Goal: Transaction & Acquisition: Purchase product/service

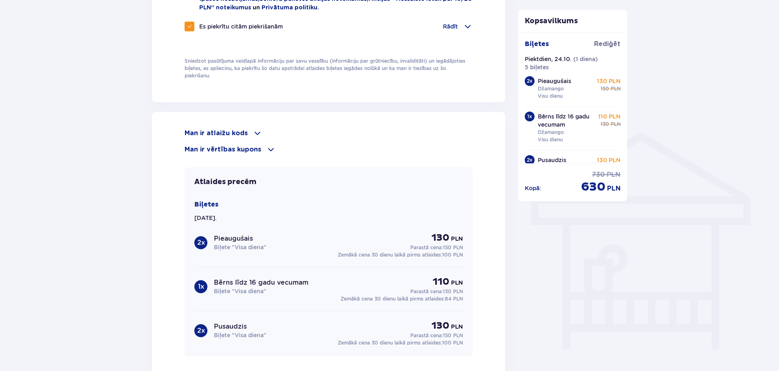
scroll to position [326, 0]
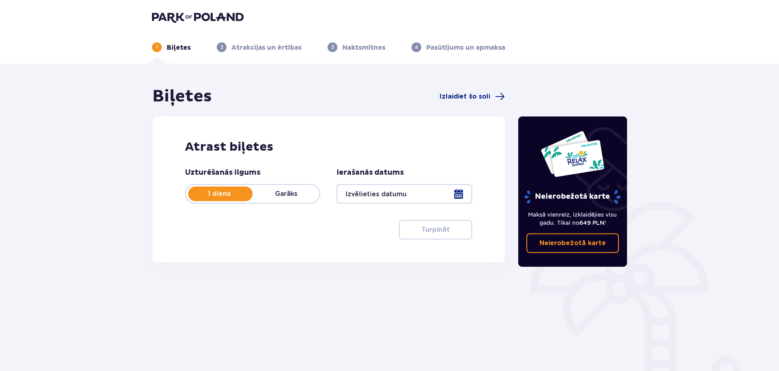
click at [462, 192] on div at bounding box center [404, 194] width 135 height 20
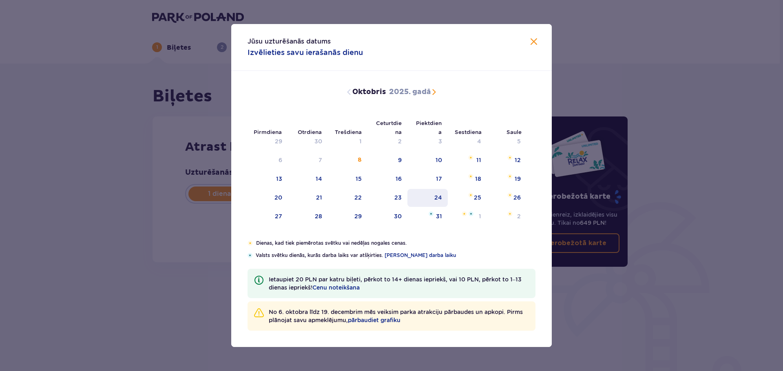
click at [441, 197] on font "24" at bounding box center [438, 197] width 8 height 7
type input "24.10.25"
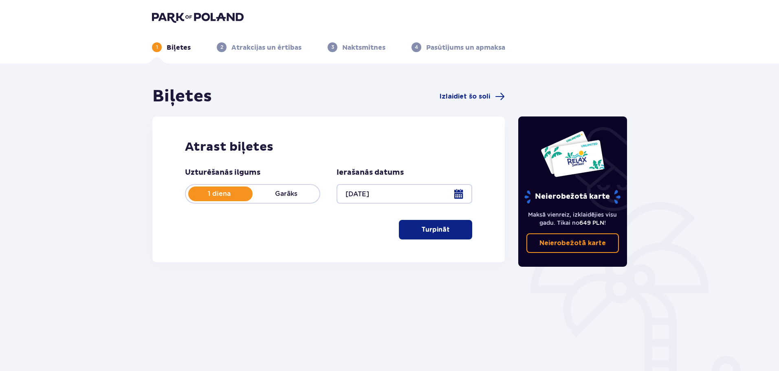
click at [436, 233] on font "Turpināt" at bounding box center [435, 230] width 29 height 7
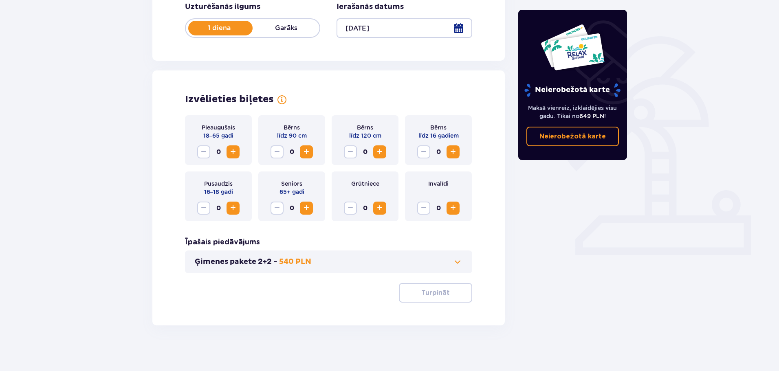
scroll to position [169, 0]
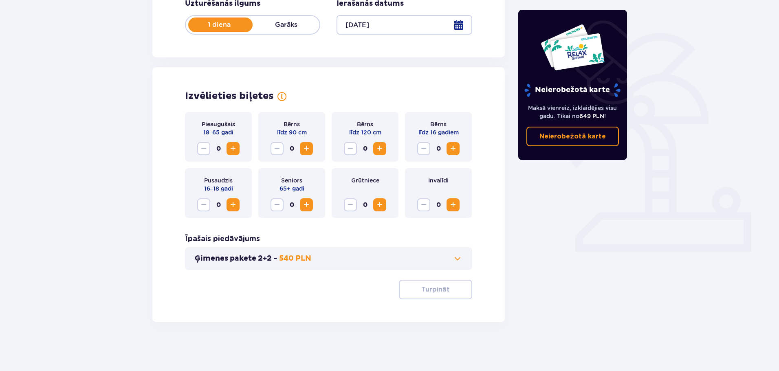
click at [238, 151] on button "Palielināt" at bounding box center [233, 148] width 13 height 13
click at [454, 151] on span "Palielināt" at bounding box center [453, 149] width 10 height 10
click at [430, 148] on button "Samazināt" at bounding box center [423, 148] width 13 height 13
click at [458, 149] on span "Palielināt" at bounding box center [453, 149] width 10 height 10
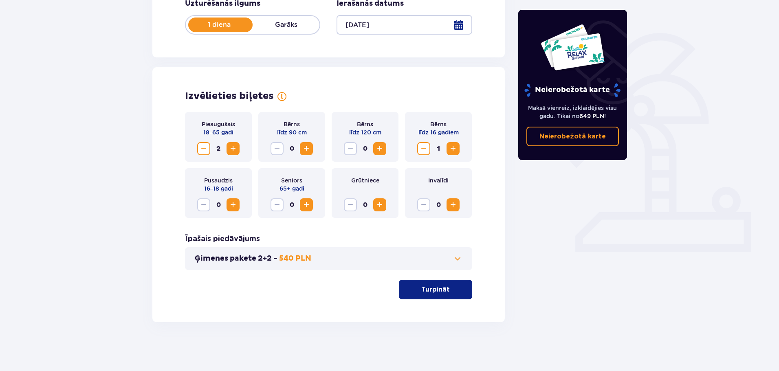
click at [236, 206] on span "Palielināt" at bounding box center [233, 205] width 10 height 10
click at [444, 295] on button "Turpināt" at bounding box center [435, 290] width 73 height 20
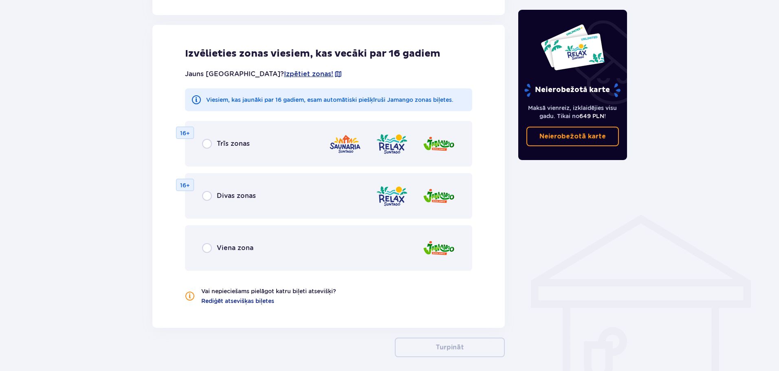
scroll to position [452, 0]
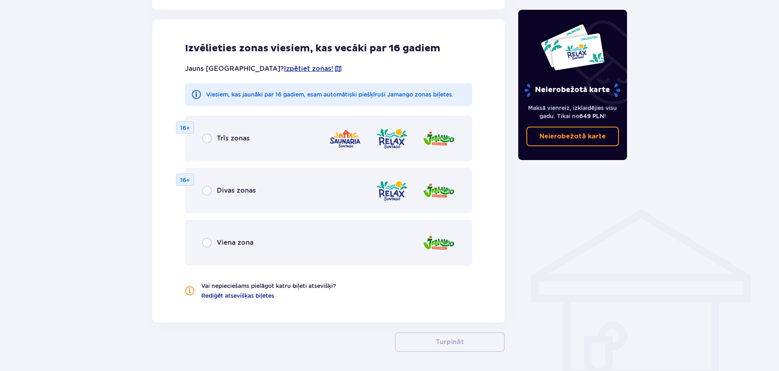
click at [209, 245] on input "radio" at bounding box center [207, 243] width 10 height 10
radio input "true"
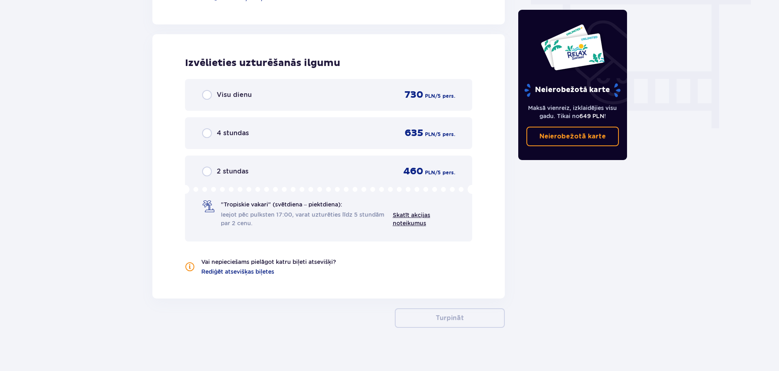
scroll to position [757, 0]
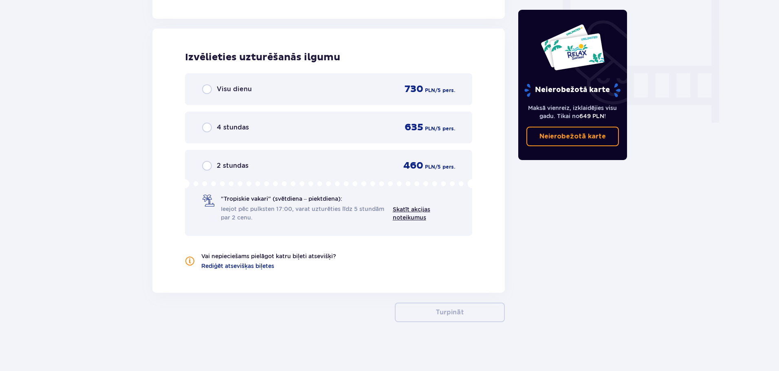
click at [207, 92] on input "radio" at bounding box center [207, 89] width 10 height 10
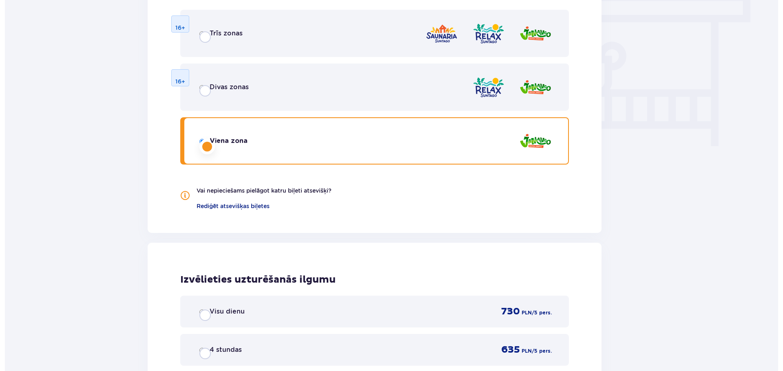
scroll to position [0, 0]
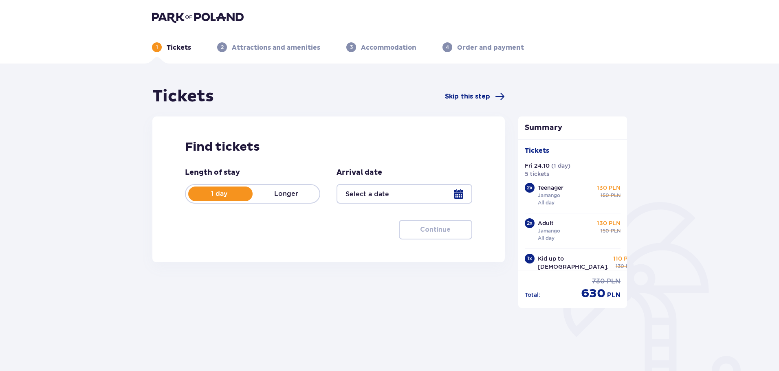
type input "24.10.25"
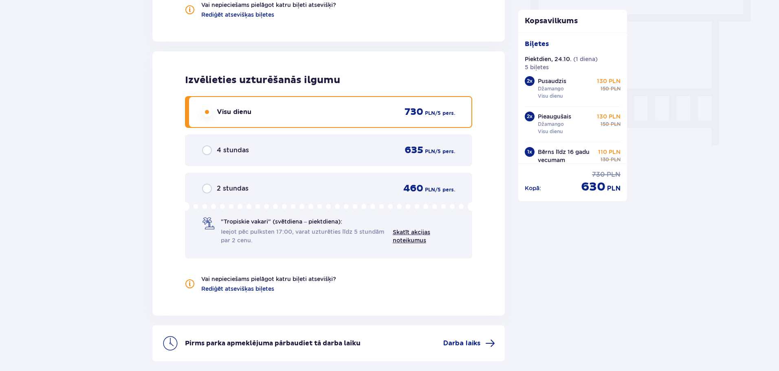
scroll to position [802, 0]
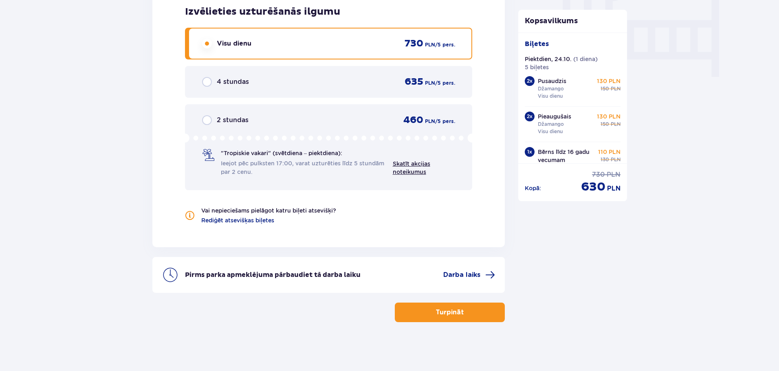
click at [492, 267] on div "Pirms parka apmeklējuma pārbaudiet tā darba laiku Darba laiks" at bounding box center [328, 275] width 353 height 36
click at [482, 275] on span "Darba laiks" at bounding box center [469, 275] width 52 height 10
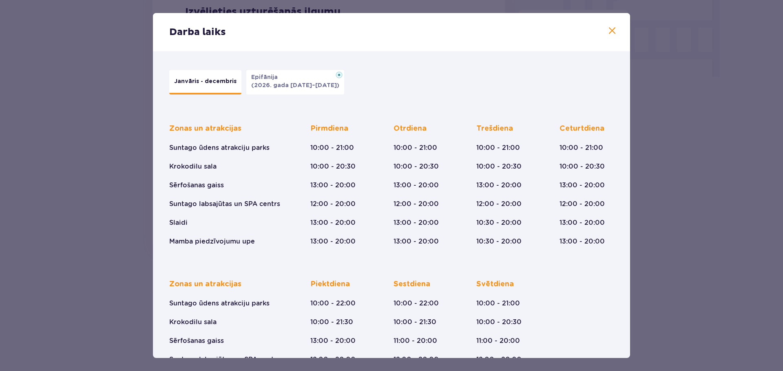
click at [613, 26] on span at bounding box center [612, 31] width 10 height 10
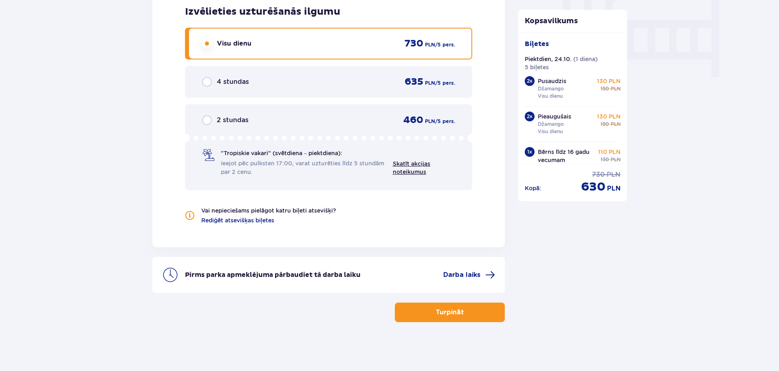
click at [443, 315] on font "Turpināt" at bounding box center [450, 312] width 29 height 7
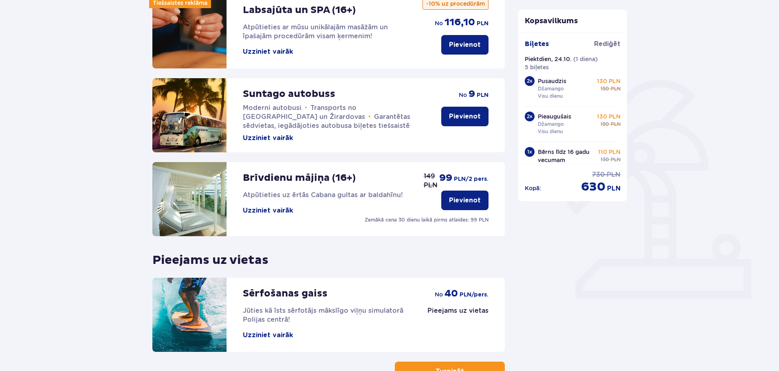
scroll to position [181, 0]
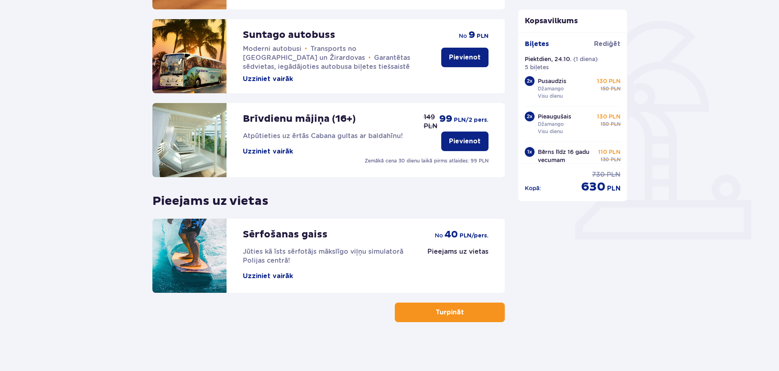
click at [465, 317] on span "button" at bounding box center [466, 313] width 10 height 10
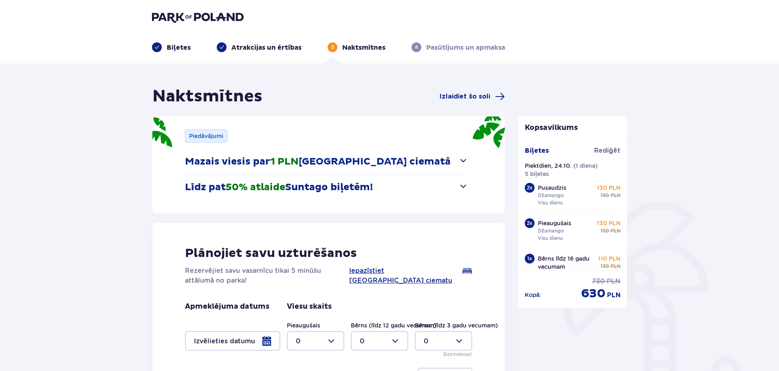
scroll to position [82, 0]
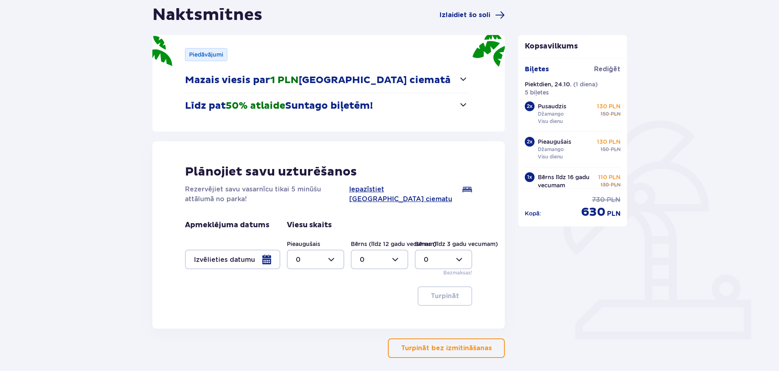
click at [269, 260] on div at bounding box center [232, 260] width 95 height 20
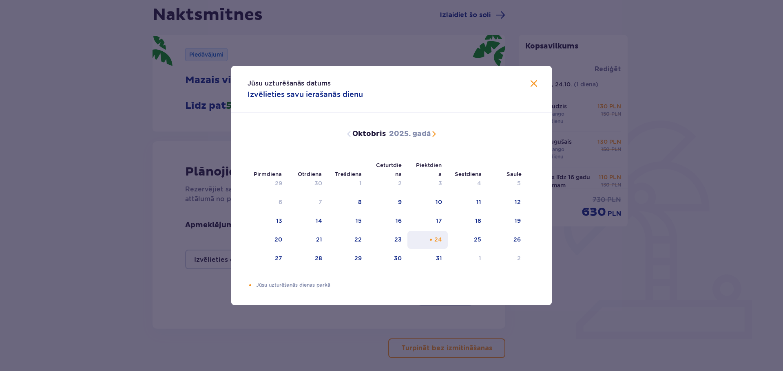
click at [442, 236] on font "24" at bounding box center [438, 239] width 8 height 7
click at [485, 236] on div "25" at bounding box center [468, 240] width 40 height 18
type input "24.10.25 - 25.10.25"
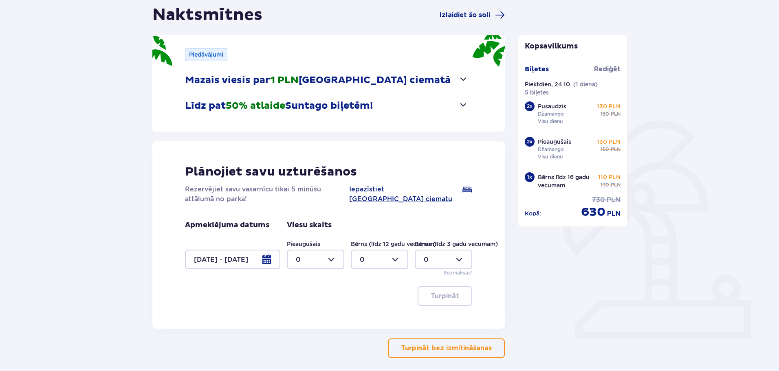
click at [332, 259] on div at bounding box center [315, 260] width 57 height 20
click at [299, 318] on font "2" at bounding box center [298, 319] width 4 height 8
type input "2"
click at [404, 259] on div at bounding box center [379, 260] width 57 height 20
click at [368, 300] on div "1" at bounding box center [380, 301] width 40 height 9
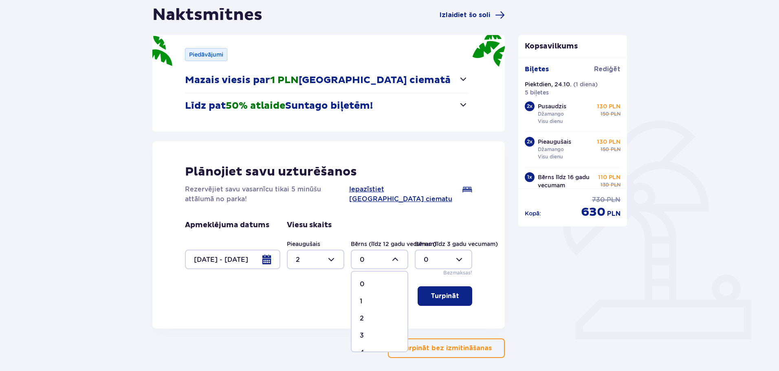
type input "1"
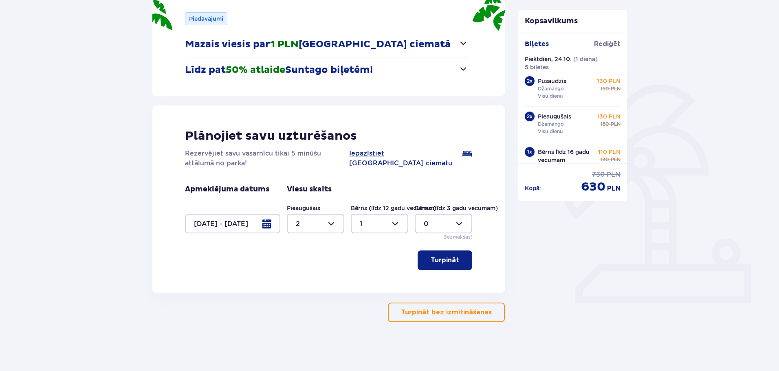
click at [331, 223] on div at bounding box center [315, 224] width 57 height 20
click at [308, 276] on div "4" at bounding box center [316, 276] width 40 height 9
click at [446, 260] on font "Turpināt" at bounding box center [445, 260] width 29 height 7
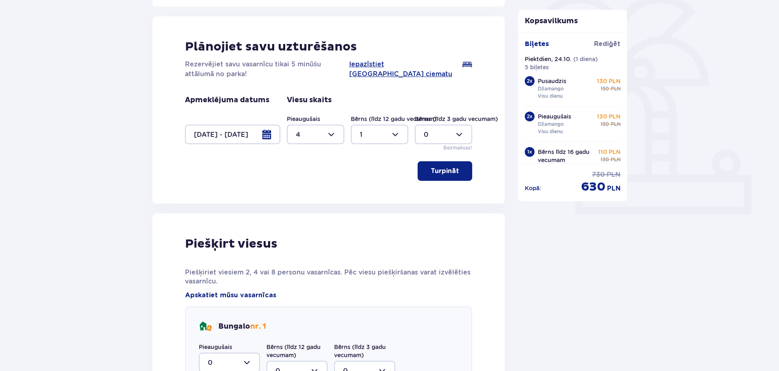
scroll to position [166, 0]
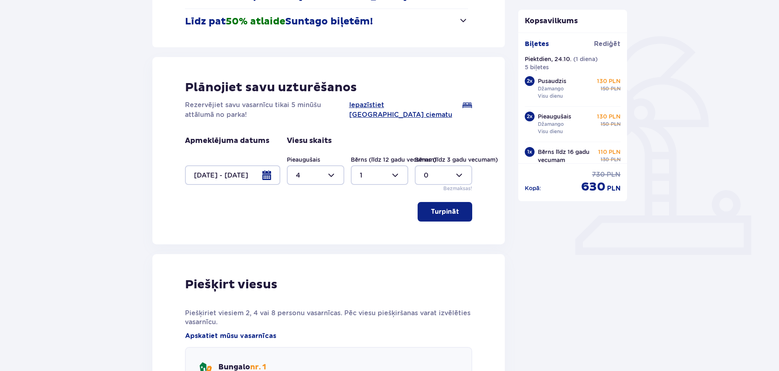
click at [328, 176] on div at bounding box center [315, 175] width 57 height 20
click at [306, 201] on div "0" at bounding box center [316, 200] width 40 height 9
type input "0"
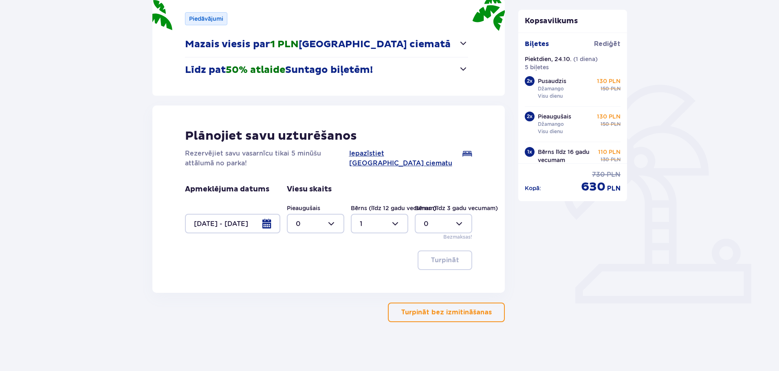
scroll to position [117, 0]
click at [396, 221] on div at bounding box center [379, 224] width 57 height 20
click at [369, 246] on div "0" at bounding box center [380, 248] width 40 height 9
type input "0"
click at [278, 225] on div at bounding box center [232, 224] width 95 height 20
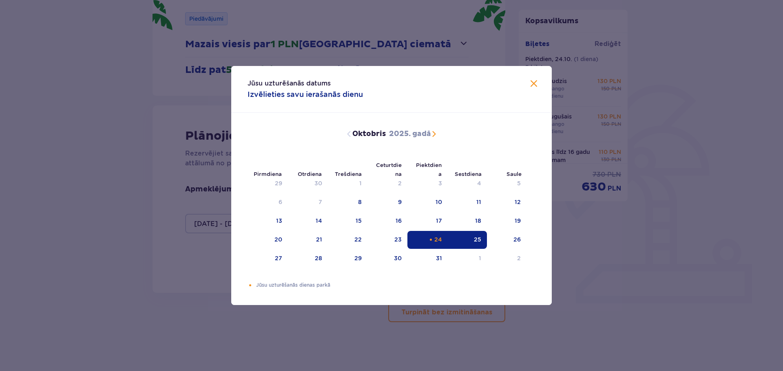
click at [533, 84] on span "Aizvērt" at bounding box center [534, 84] width 10 height 10
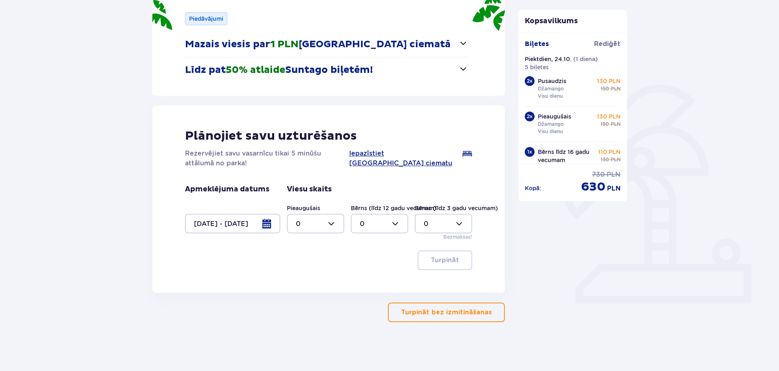
click at [444, 312] on font "Turpināt bez izmitināšanas" at bounding box center [446, 312] width 91 height 7
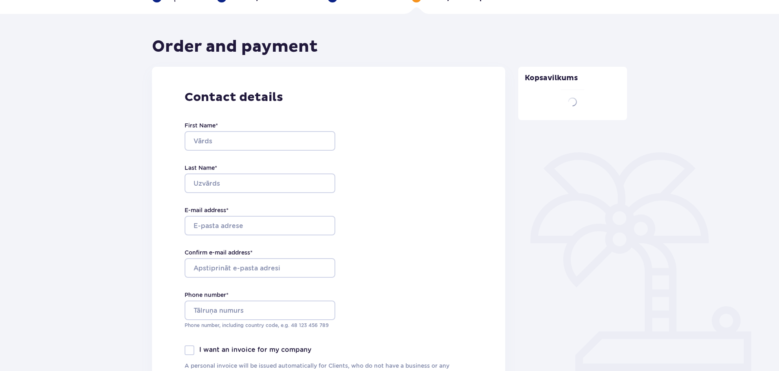
type input "Karīna"
type input "Mihaloviča"
type input "kaariina@inbox.lv"
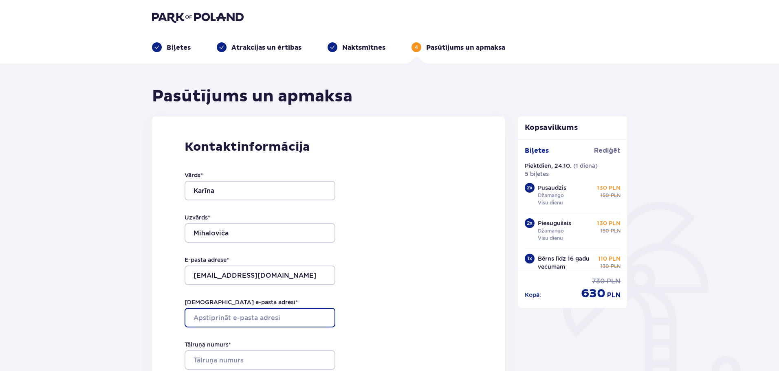
click at [249, 320] on input "Apstipriniet e-pasta adresi *" at bounding box center [260, 318] width 151 height 20
type input "kaariina@inbox.lv"
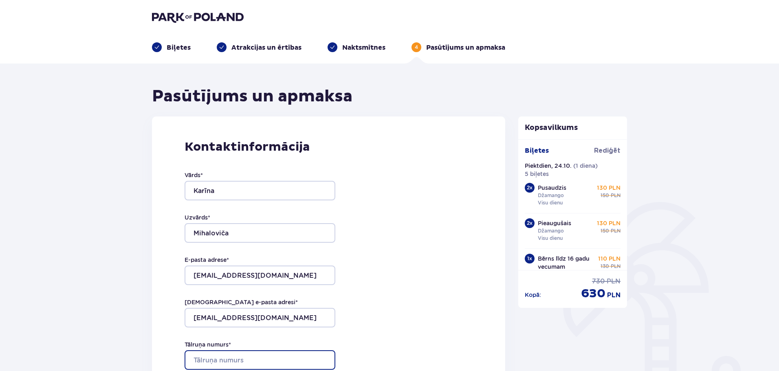
click at [235, 357] on input "Tālruņa numurs *" at bounding box center [260, 361] width 151 height 20
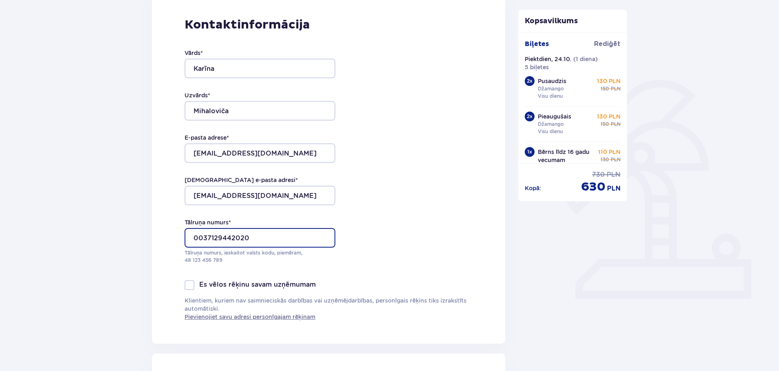
type input "0037129442020"
click at [190, 286] on div at bounding box center [190, 285] width 10 height 10
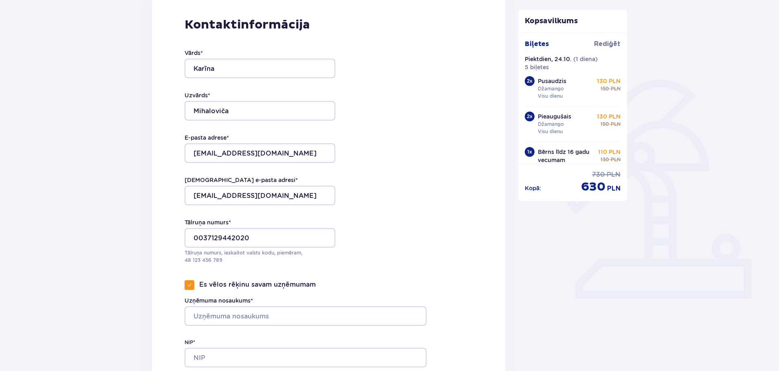
click at [192, 284] on div at bounding box center [190, 285] width 10 height 10
checkbox input "false"
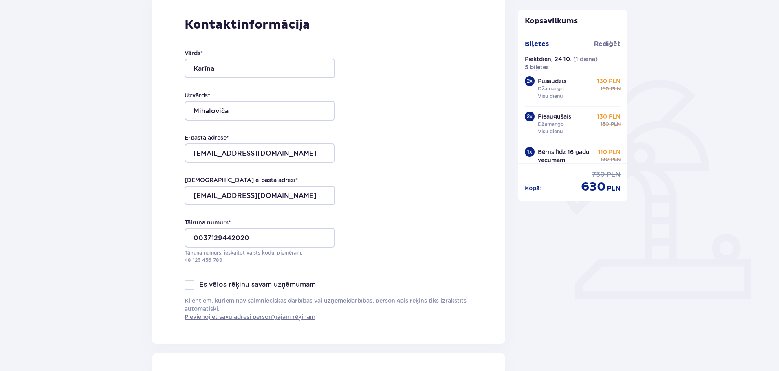
scroll to position [245, 0]
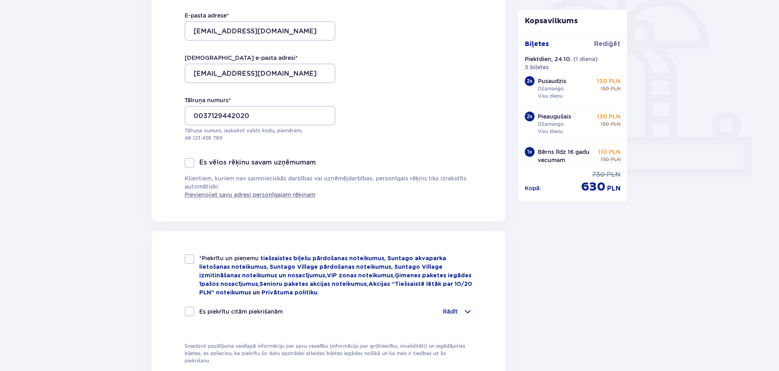
click at [191, 258] on div at bounding box center [190, 259] width 10 height 10
checkbox input "true"
click at [190, 310] on div at bounding box center [190, 312] width 10 height 10
checkbox input "true"
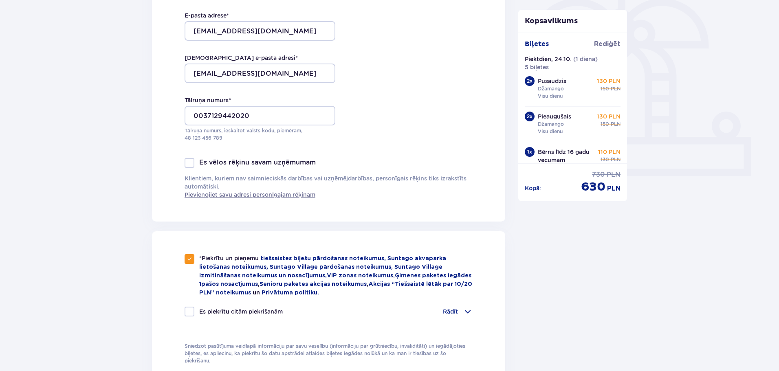
checkbox input "true"
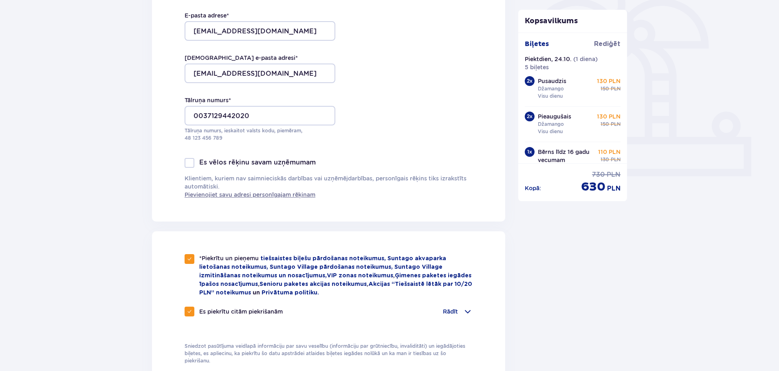
click at [466, 309] on span at bounding box center [468, 312] width 10 height 10
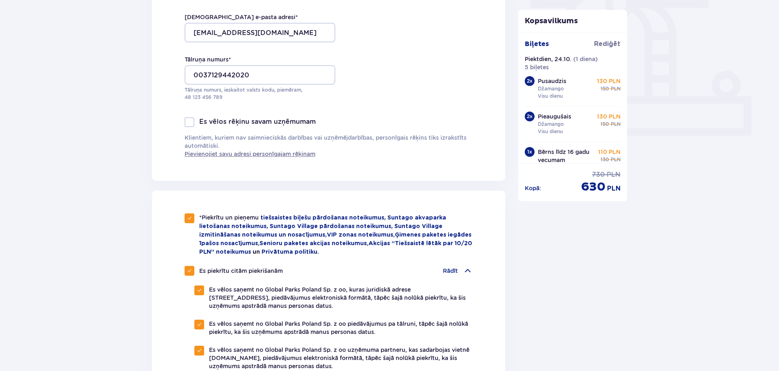
scroll to position [367, 0]
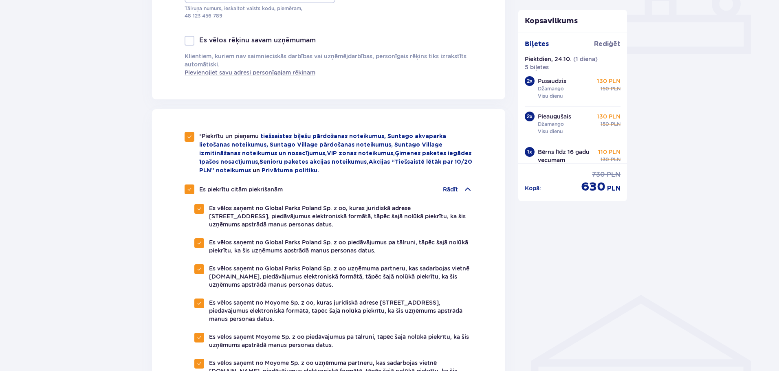
click at [199, 335] on span at bounding box center [199, 337] width 5 height 5
checkbox input "false"
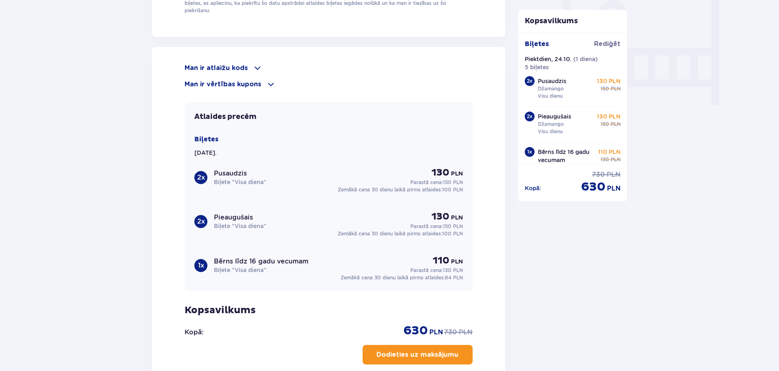
scroll to position [856, 0]
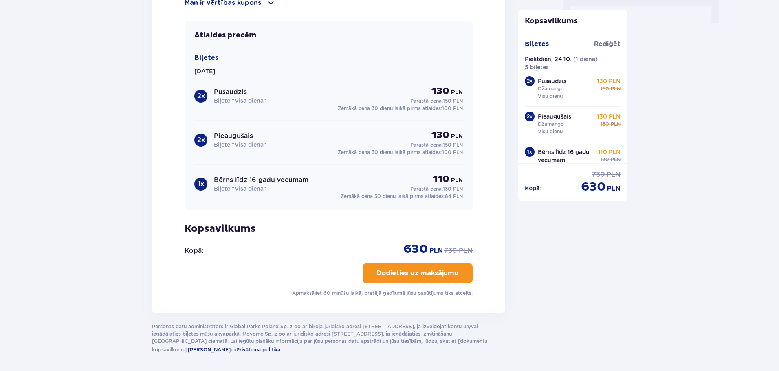
click at [410, 270] on font "Dodieties uz maksājumu" at bounding box center [418, 273] width 82 height 7
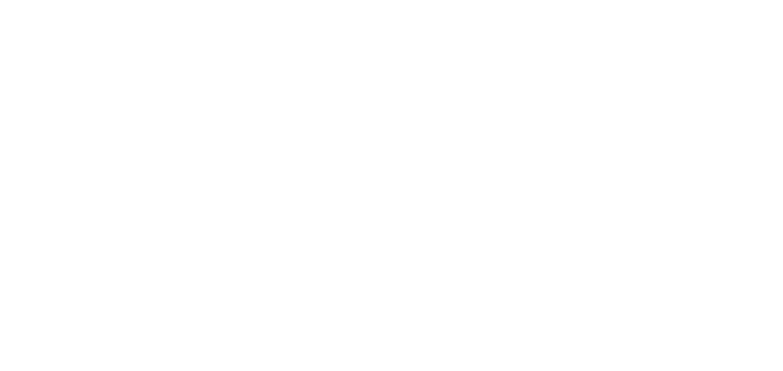
scroll to position [0, 0]
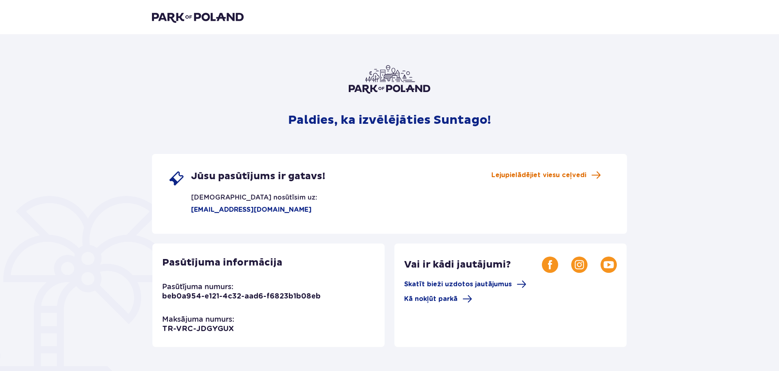
click at [562, 173] on font "Lejupielādējiet viesu ceļvedi" at bounding box center [539, 175] width 95 height 7
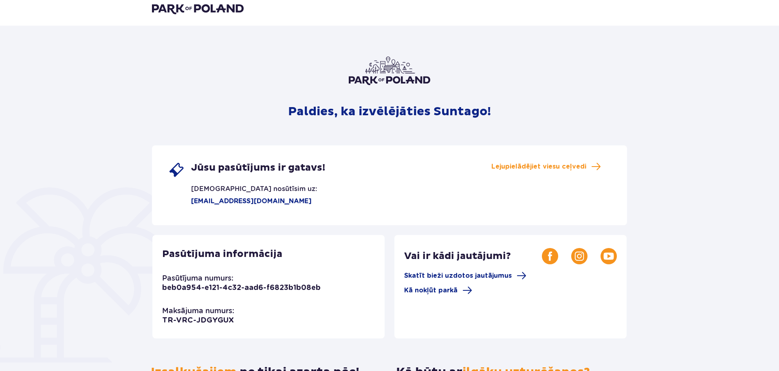
scroll to position [49, 0]
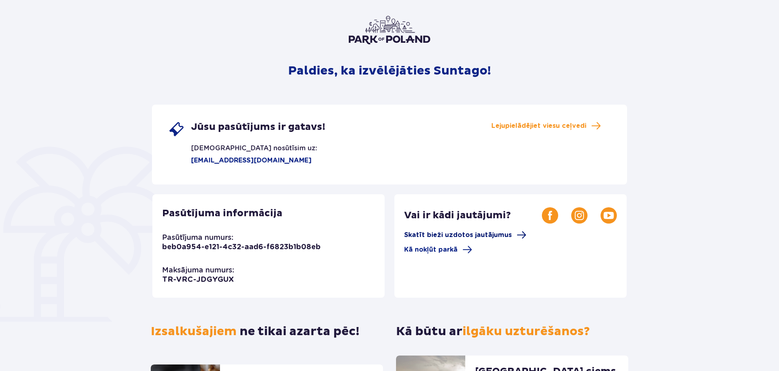
click at [471, 233] on font "Skatīt bieži uzdotos jautājumus" at bounding box center [458, 235] width 108 height 7
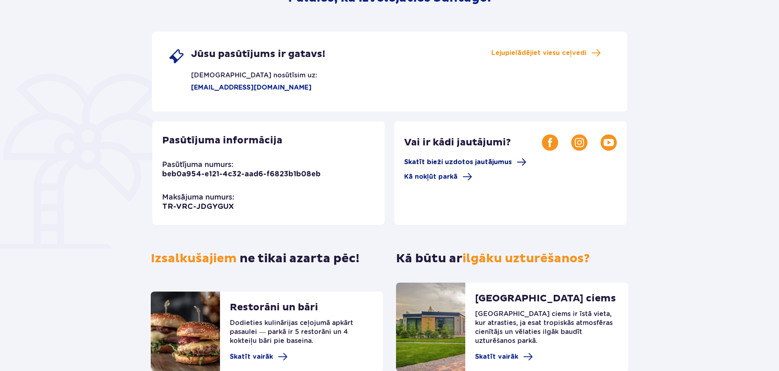
scroll to position [0, 0]
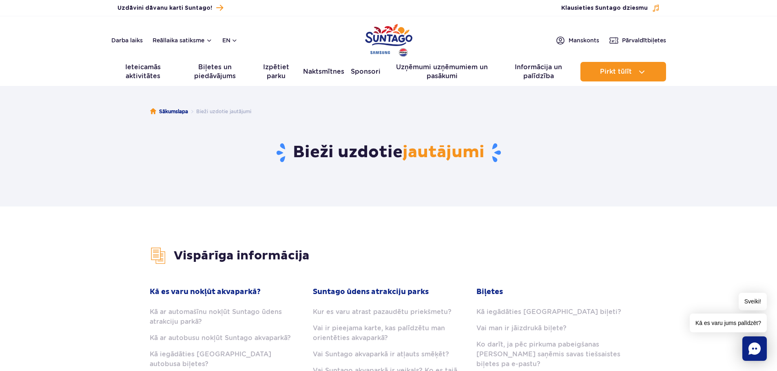
scroll to position [82, 0]
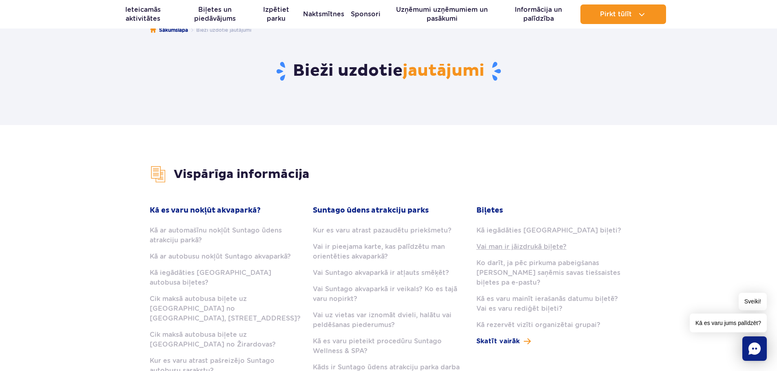
click at [525, 248] on font "Vai man ir jāizdrukā biļete?" at bounding box center [521, 247] width 90 height 8
click at [212, 233] on font "Kā ar automašīnu nokļūt Suntago ūdens atrakciju parkā?" at bounding box center [216, 236] width 132 height 18
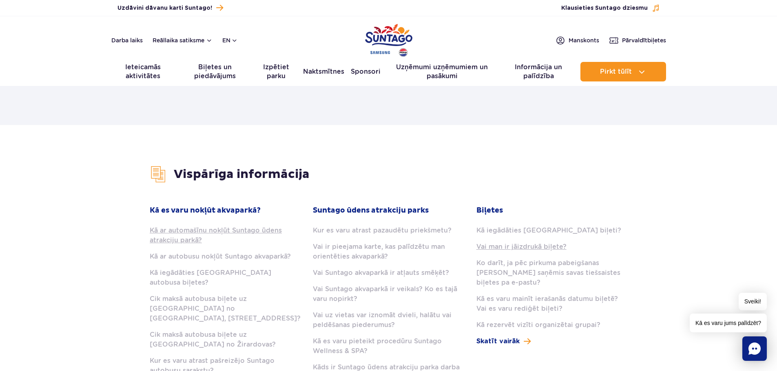
scroll to position [0, 0]
